Goal: Transaction & Acquisition: Book appointment/travel/reservation

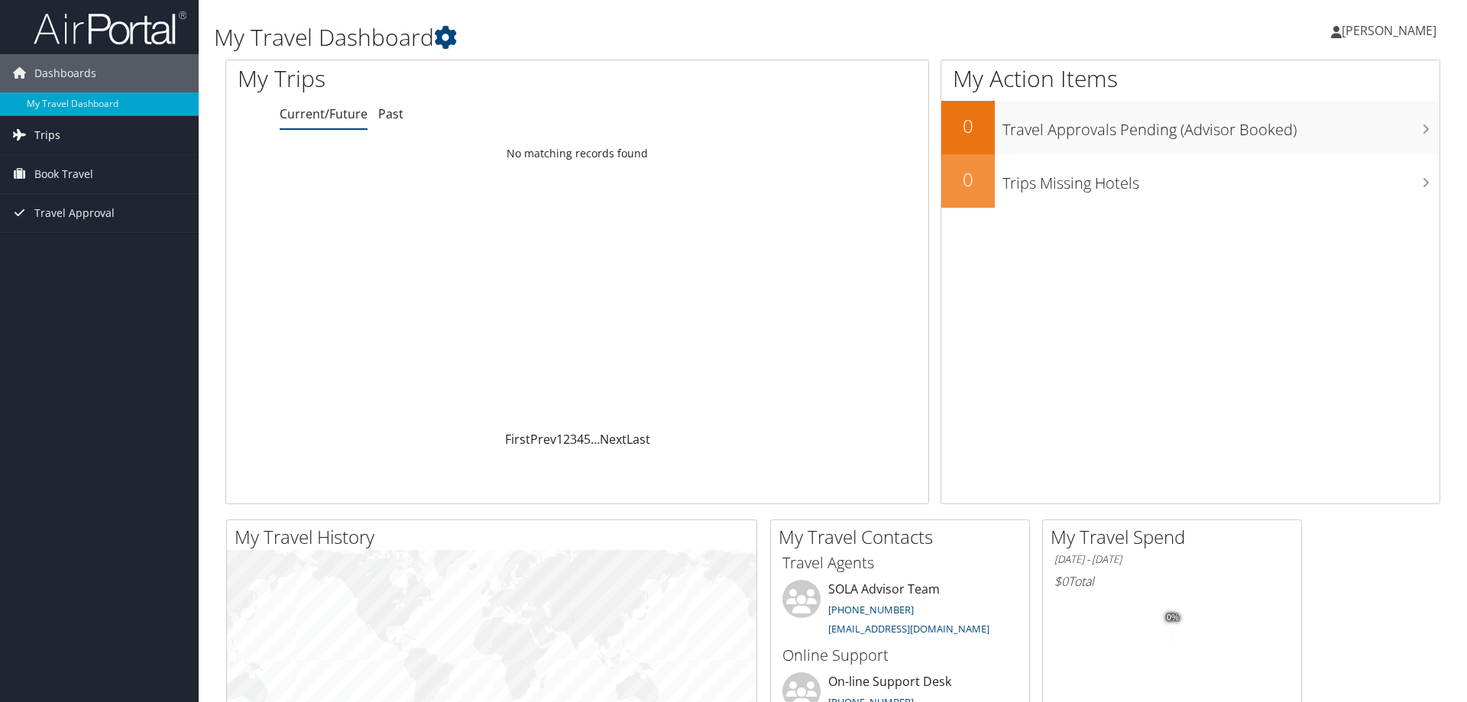
click at [37, 134] on span "Trips" at bounding box center [47, 135] width 26 height 38
click at [80, 167] on link "Current/Future Trips" at bounding box center [99, 165] width 199 height 23
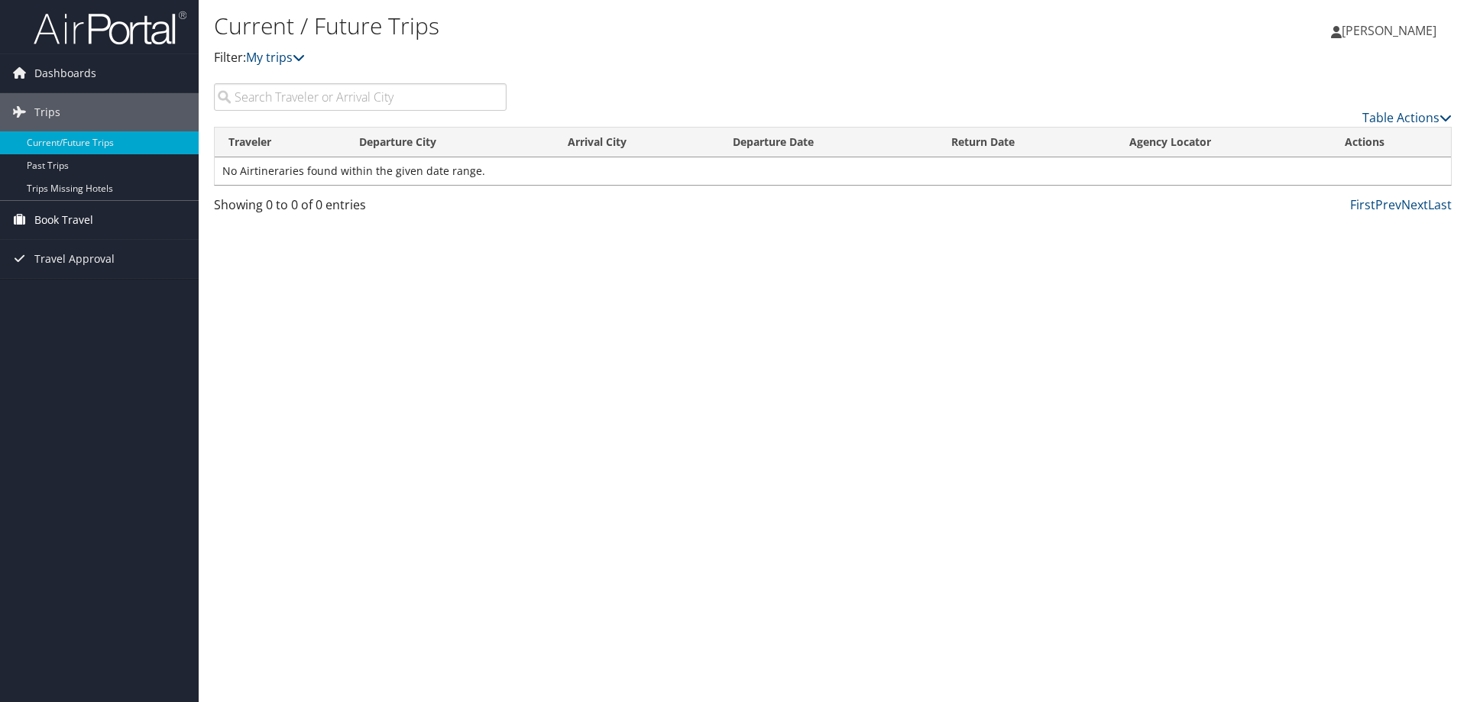
click at [83, 220] on span "Book Travel" at bounding box center [63, 220] width 59 height 38
click at [91, 277] on link "Book/Manage Online Trips" at bounding box center [99, 273] width 199 height 23
